Goal: Transaction & Acquisition: Purchase product/service

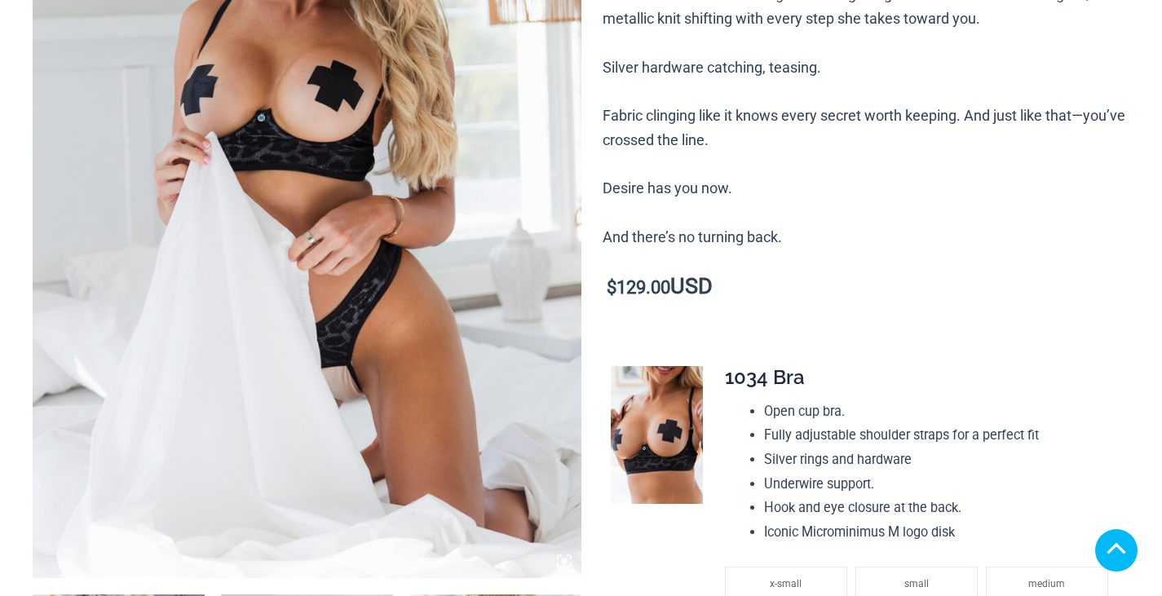
scroll to position [408, 0]
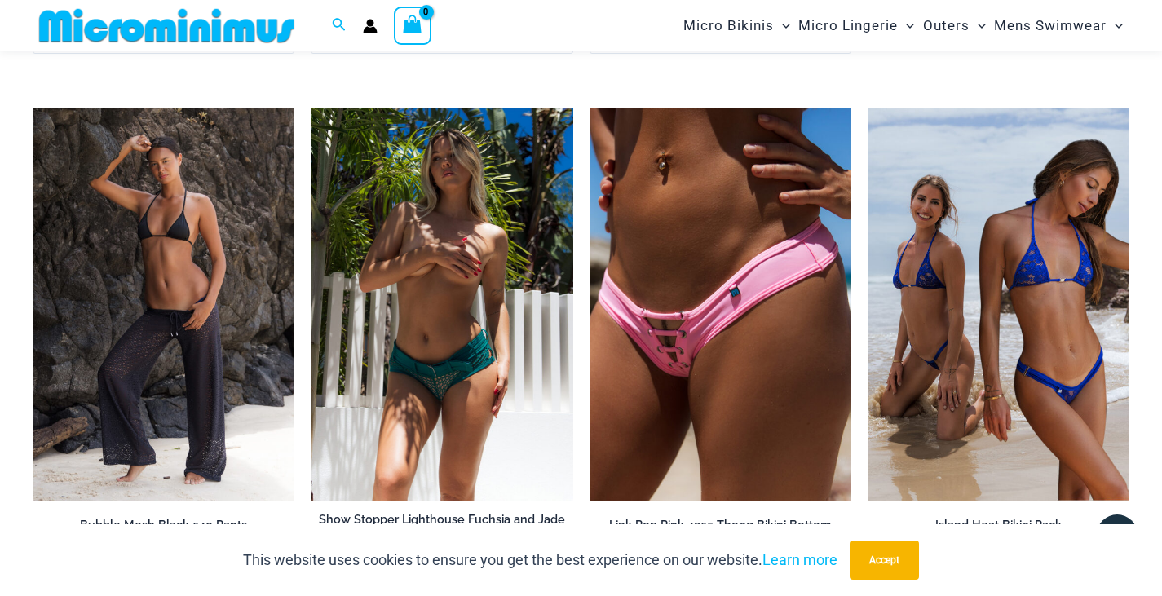
scroll to position [3017, 0]
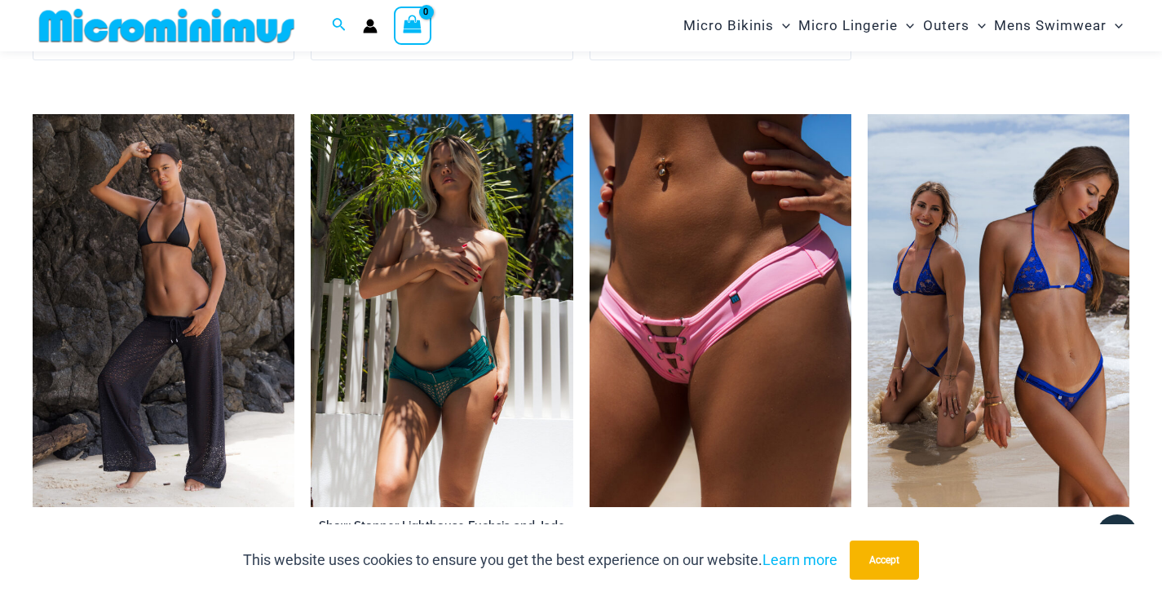
click at [445, 391] on img at bounding box center [442, 310] width 262 height 393
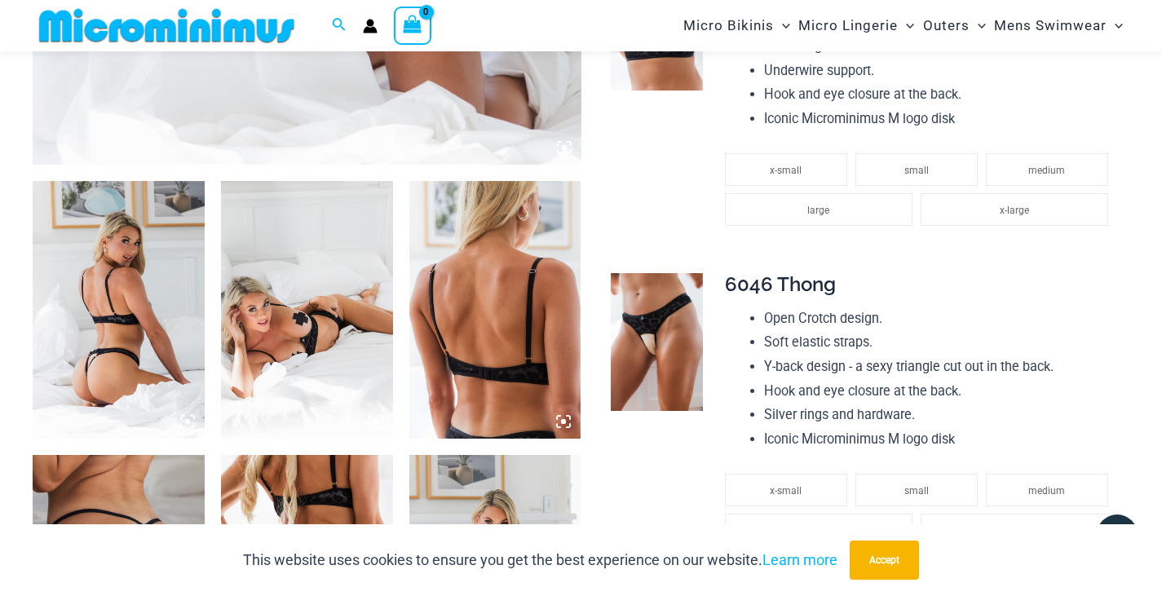
scroll to position [882, 0]
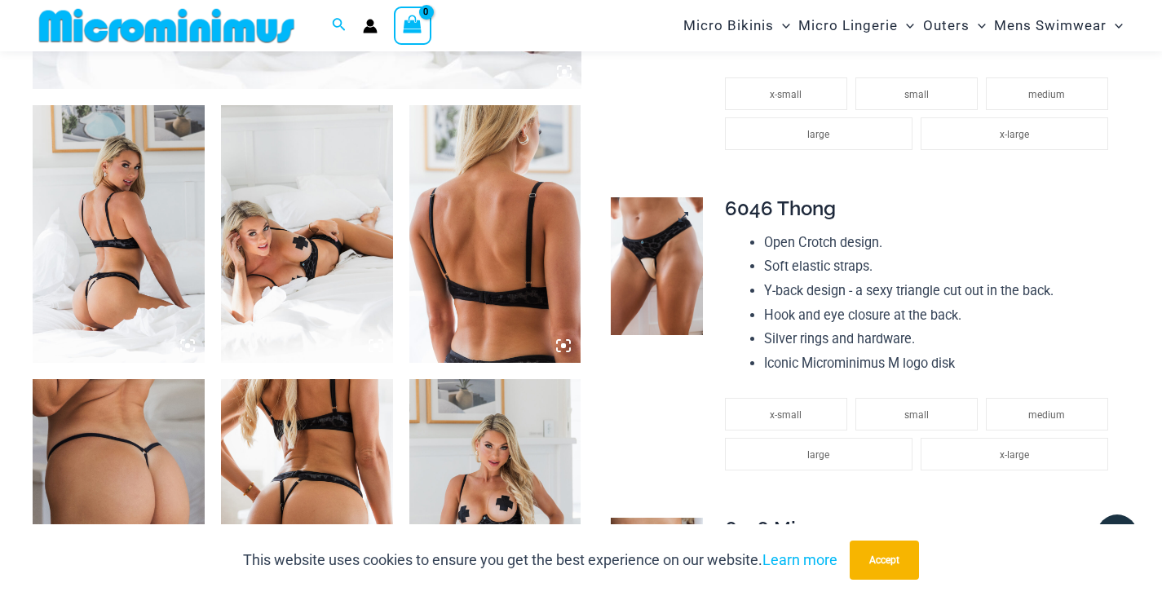
click at [652, 272] on img at bounding box center [657, 266] width 92 height 138
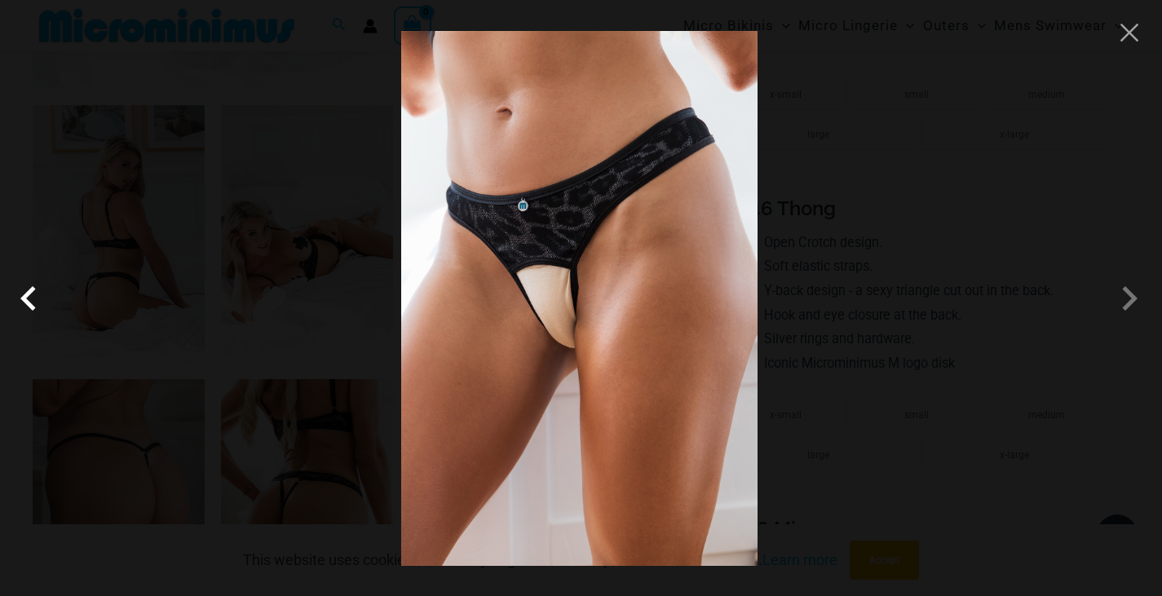
click at [25, 295] on span at bounding box center [32, 298] width 49 height 49
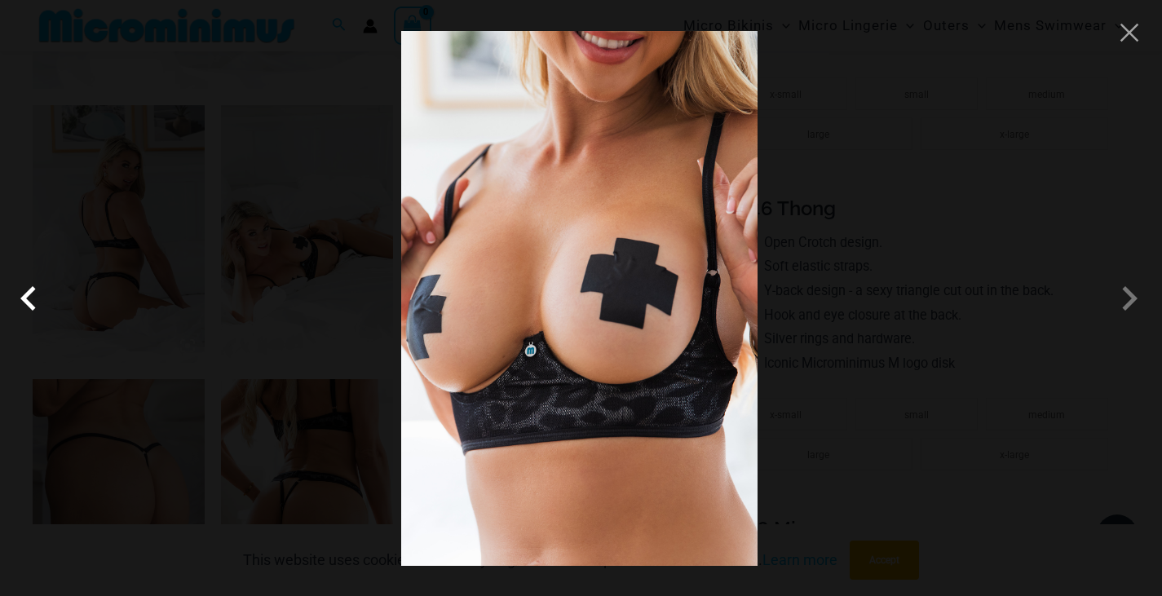
click at [31, 297] on span at bounding box center [32, 298] width 49 height 49
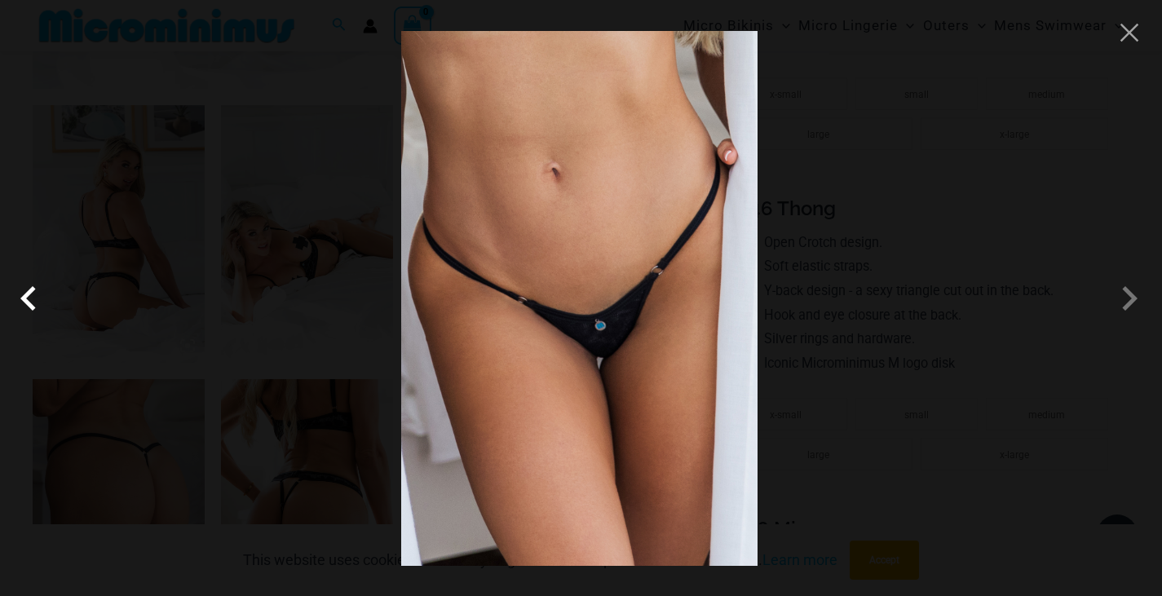
click at [36, 298] on span at bounding box center [32, 298] width 49 height 49
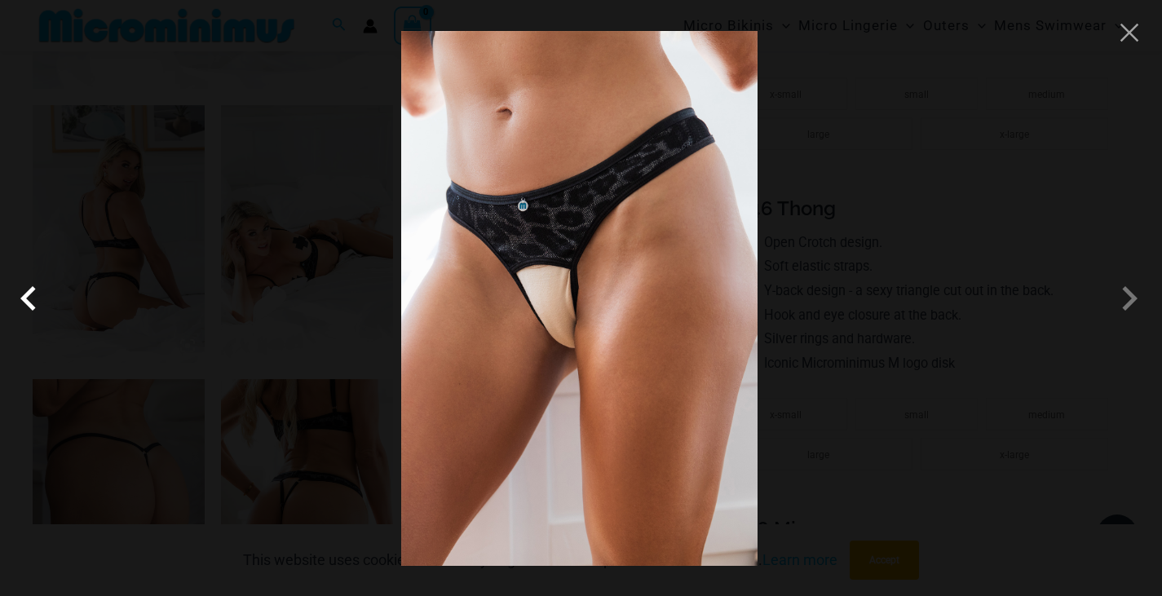
click at [38, 298] on span at bounding box center [32, 298] width 49 height 49
